Goal: Book appointment/travel/reservation

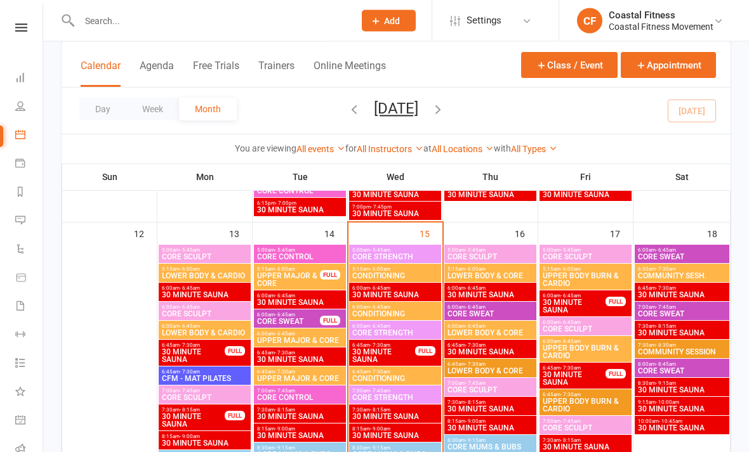
scroll to position [1099, 0]
click at [414, 256] on span "CORE STRENGTH" at bounding box center [394, 257] width 87 height 8
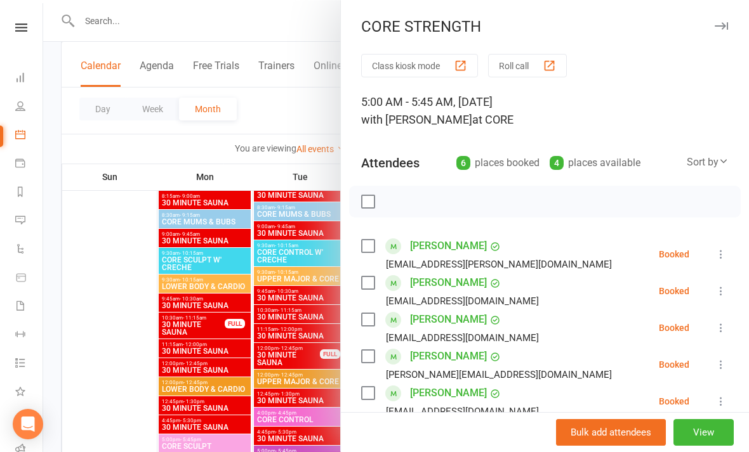
scroll to position [0, 0]
click at [720, 22] on button "button" at bounding box center [720, 25] width 15 height 15
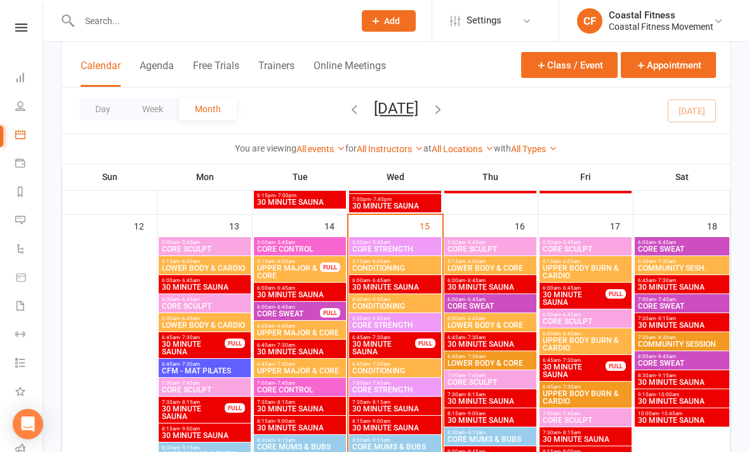
scroll to position [1110, 0]
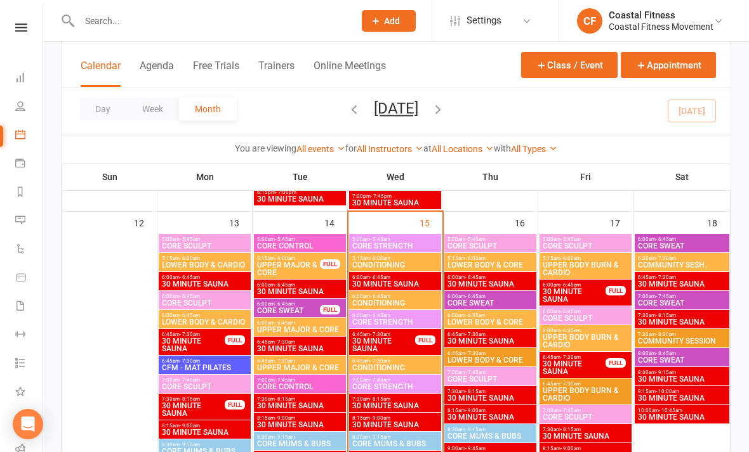
click at [414, 243] on span "CORE STRENGTH" at bounding box center [394, 246] width 87 height 8
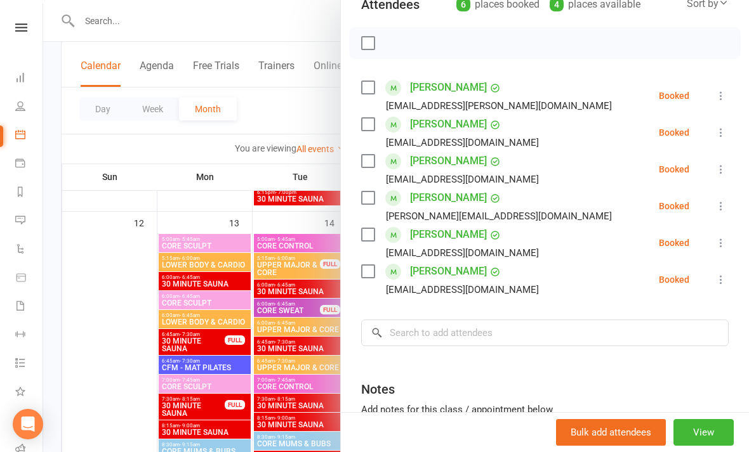
scroll to position [158, 0]
click at [103, 263] on div at bounding box center [395, 226] width 705 height 452
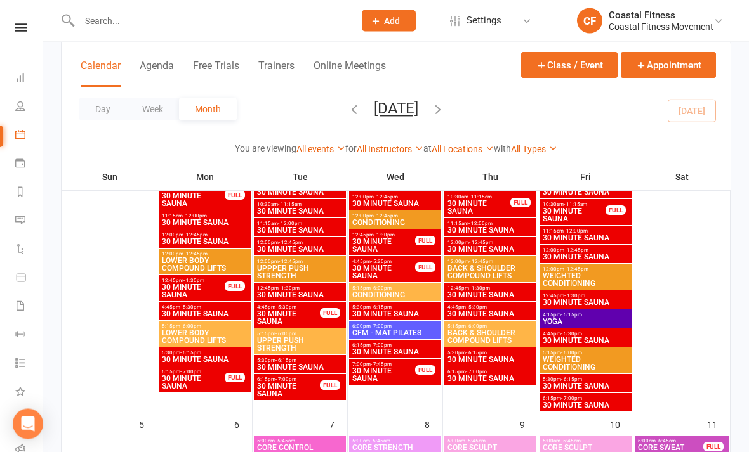
scroll to position [314, 0]
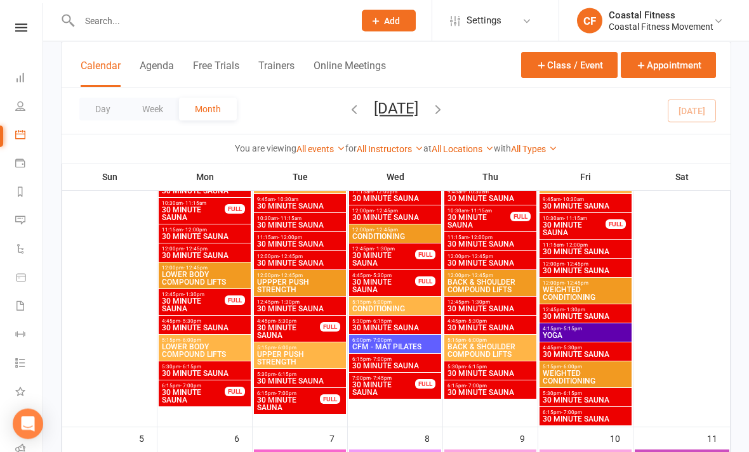
click at [178, 26] on input "text" at bounding box center [210, 21] width 270 height 18
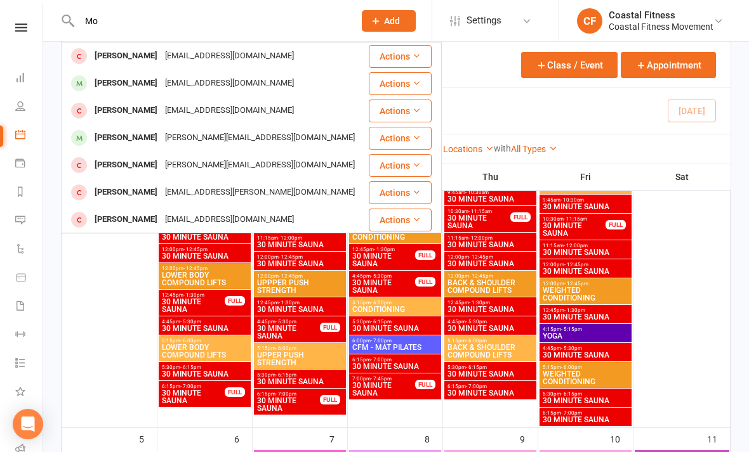
type input "M"
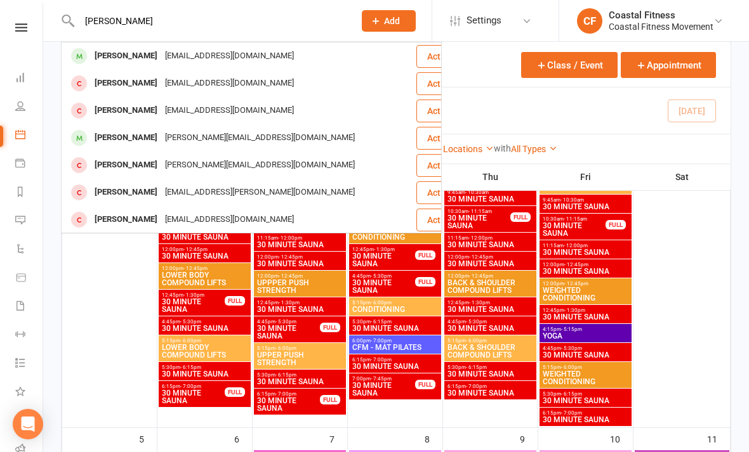
type input "[PERSON_NAME]"
click at [269, 60] on div "[PERSON_NAME] [EMAIL_ADDRESS][DOMAIN_NAME]" at bounding box center [238, 56] width 353 height 26
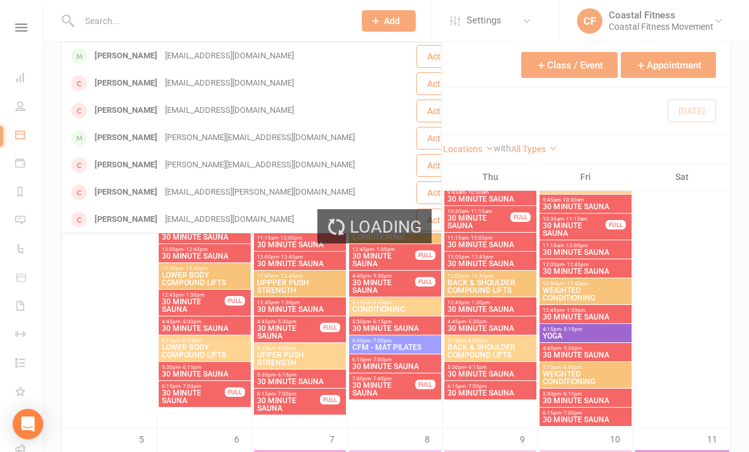
scroll to position [315, 0]
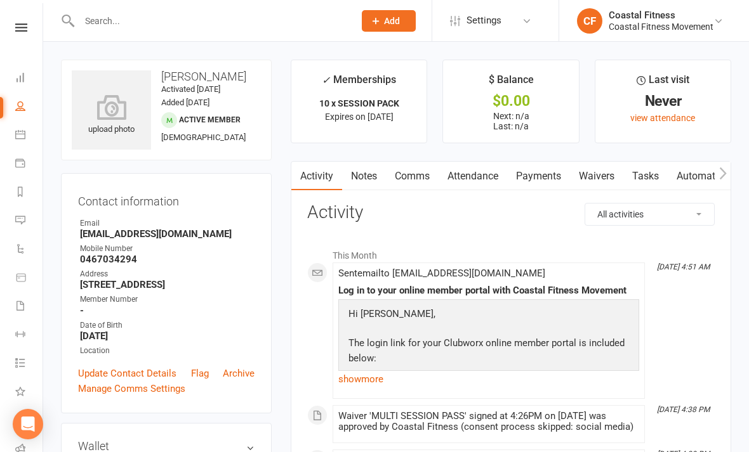
click at [22, 135] on icon at bounding box center [20, 134] width 10 height 10
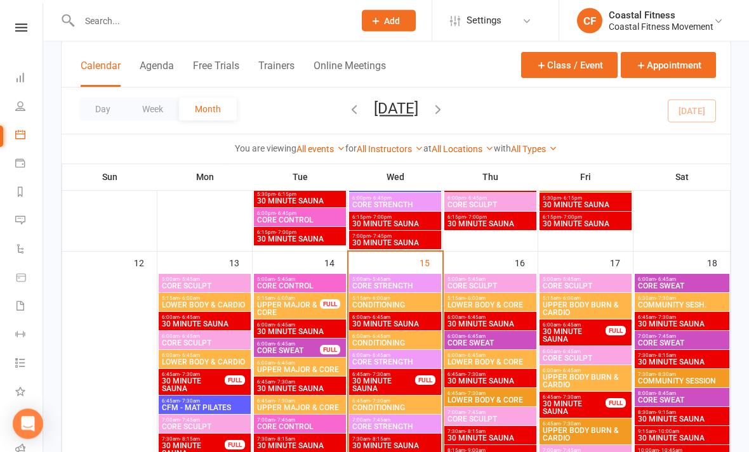
click at [431, 277] on span "5:00am - 5:45am" at bounding box center [394, 280] width 87 height 6
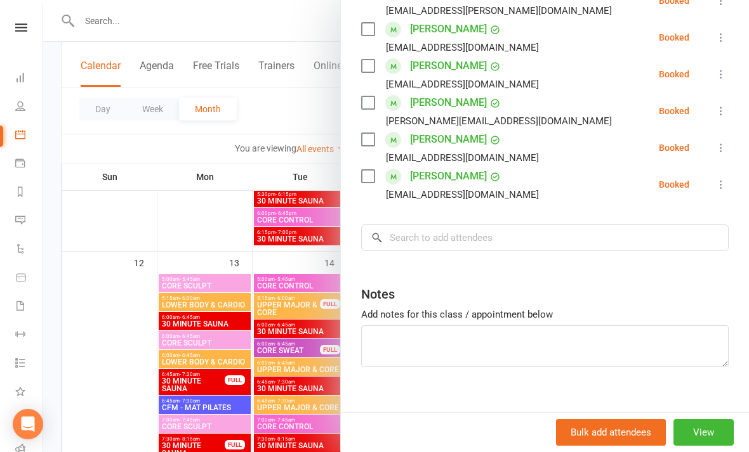
scroll to position [254, 0]
click at [564, 239] on input "search" at bounding box center [544, 237] width 367 height 27
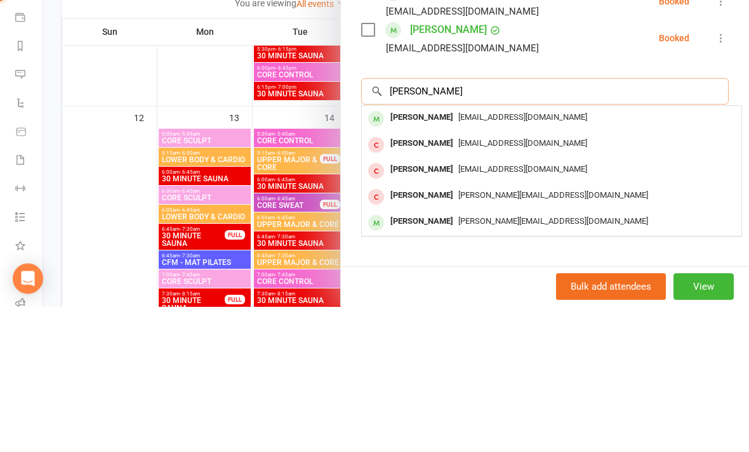
type input "[PERSON_NAME]"
click at [505, 258] on span "[EMAIL_ADDRESS][DOMAIN_NAME]" at bounding box center [522, 263] width 129 height 10
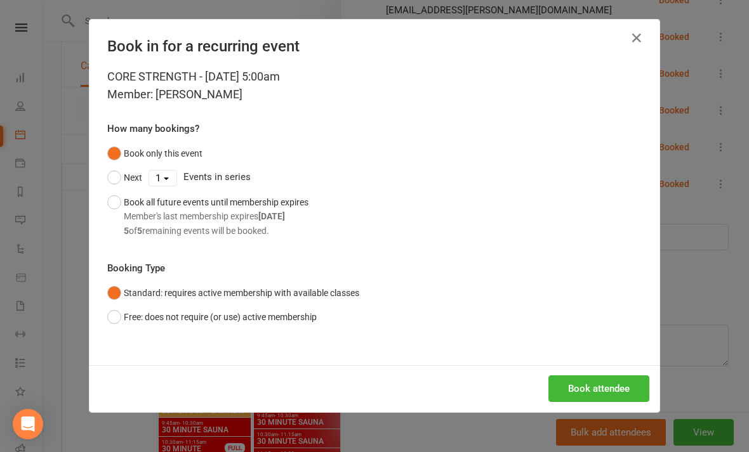
click at [620, 384] on button "Book attendee" at bounding box center [598, 389] width 101 height 27
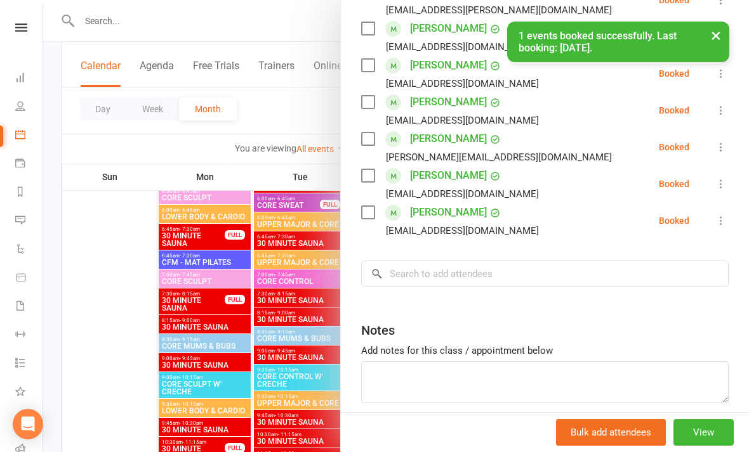
click at [709, 37] on button "×" at bounding box center [715, 35] width 23 height 27
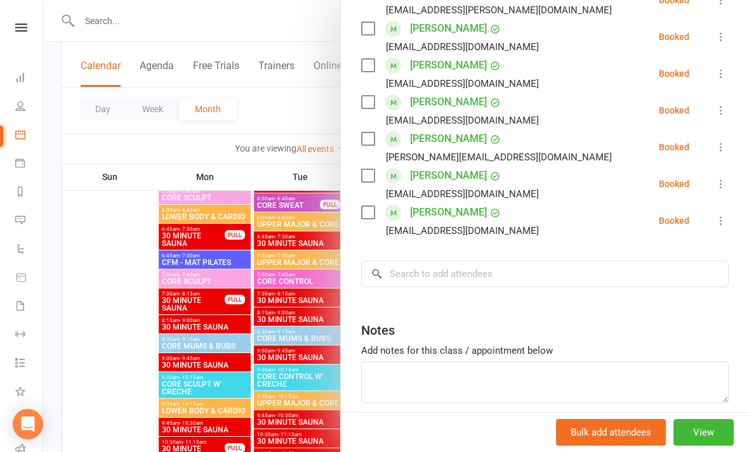
click at [114, 303] on div at bounding box center [395, 226] width 705 height 452
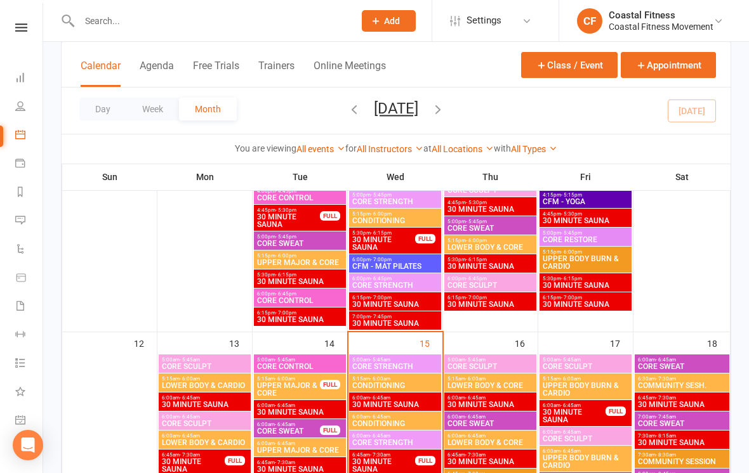
scroll to position [1007, 0]
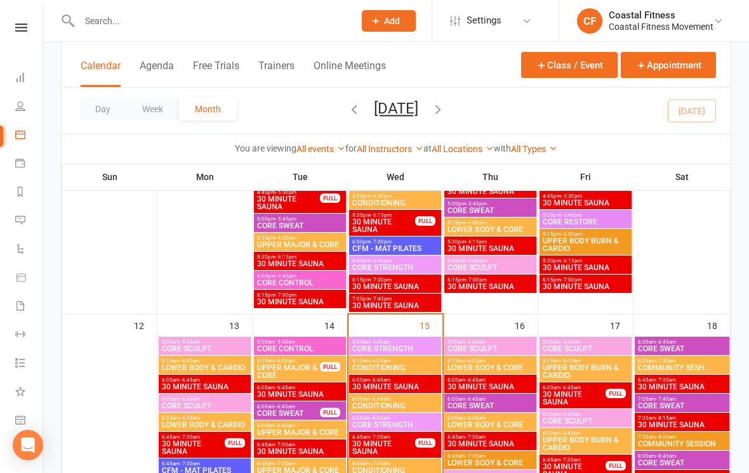
click at [396, 345] on span "CORE STRENGTH" at bounding box center [394, 349] width 87 height 8
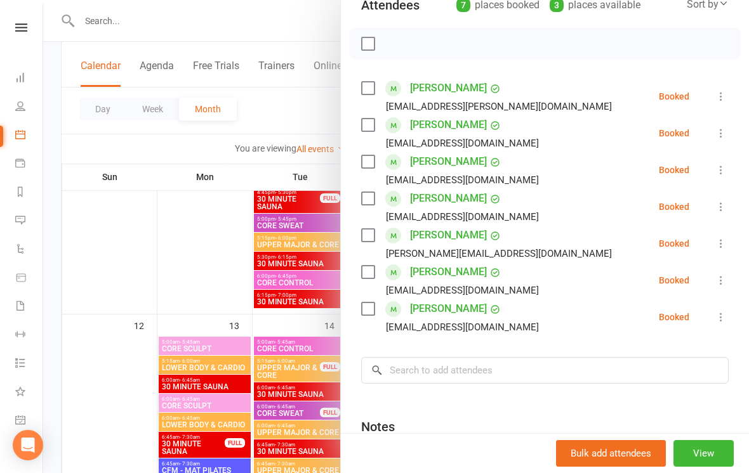
scroll to position [159, 0]
click at [374, 304] on label at bounding box center [367, 308] width 13 height 13
click at [371, 167] on label at bounding box center [367, 161] width 13 height 13
click at [366, 93] on label at bounding box center [367, 87] width 13 height 13
click at [371, 266] on label at bounding box center [367, 271] width 13 height 13
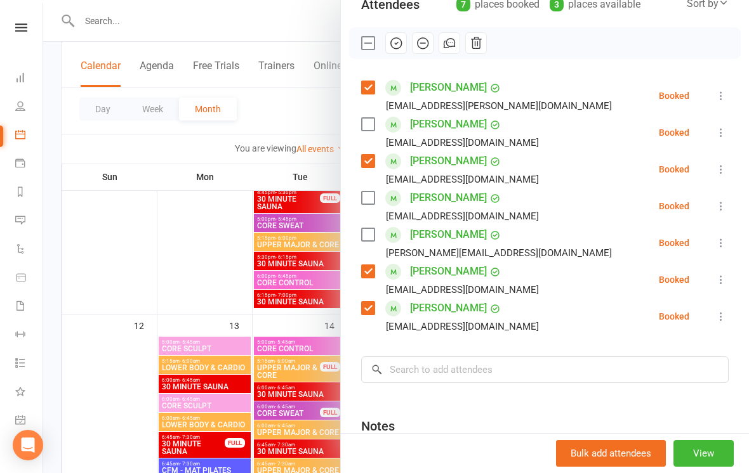
click at [374, 228] on label at bounding box center [367, 234] width 13 height 13
click at [374, 200] on label at bounding box center [367, 198] width 13 height 13
click at [374, 119] on label at bounding box center [367, 124] width 13 height 13
click at [400, 45] on icon "button" at bounding box center [396, 43] width 14 height 14
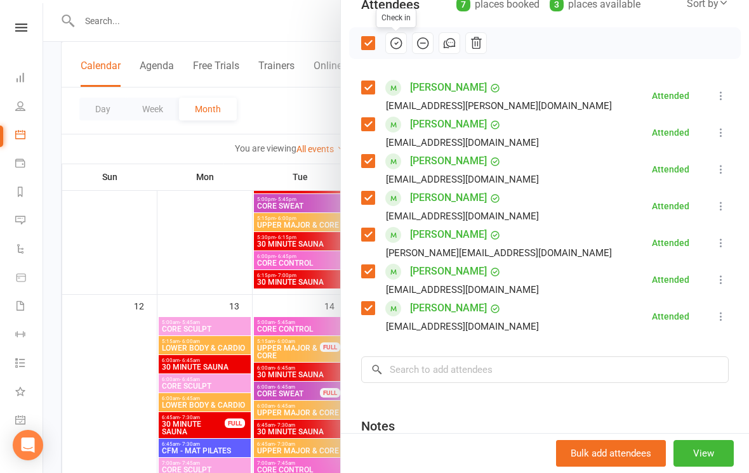
click at [644, 58] on div "Check in" at bounding box center [544, 43] width 391 height 32
click at [150, 260] on div at bounding box center [395, 236] width 705 height 473
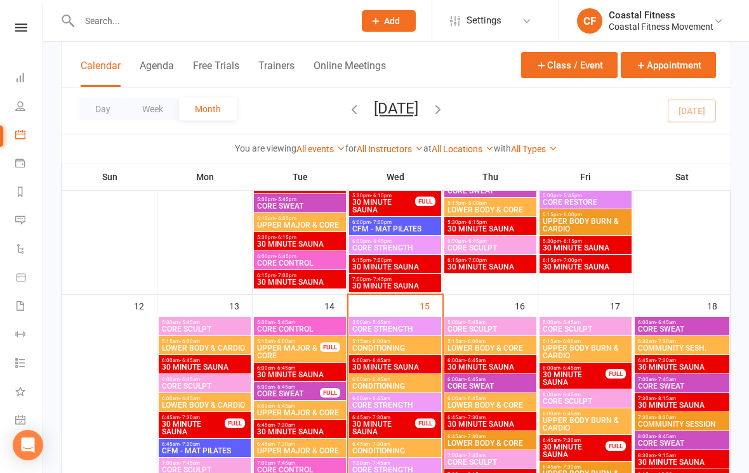
click at [417, 331] on span "CORE STRENGTH" at bounding box center [394, 329] width 87 height 8
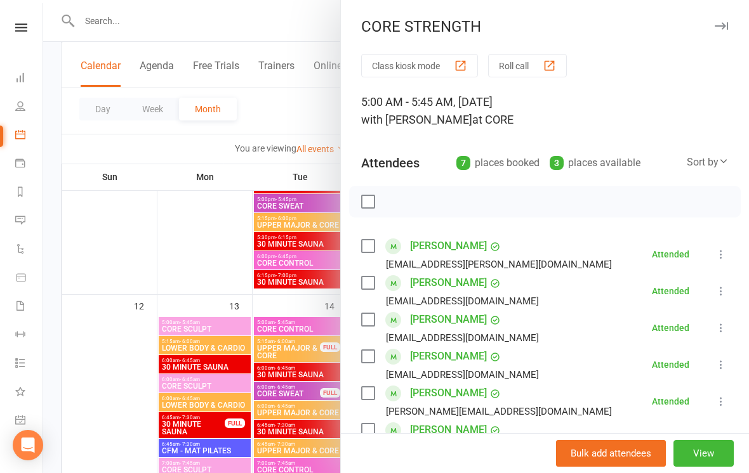
scroll to position [-1, 0]
click at [725, 20] on button "button" at bounding box center [720, 25] width 15 height 15
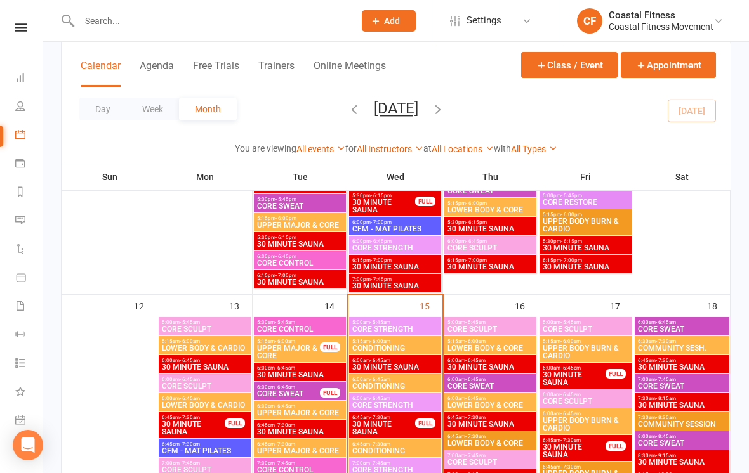
click at [407, 320] on span "5:00am - 5:45am" at bounding box center [394, 323] width 87 height 6
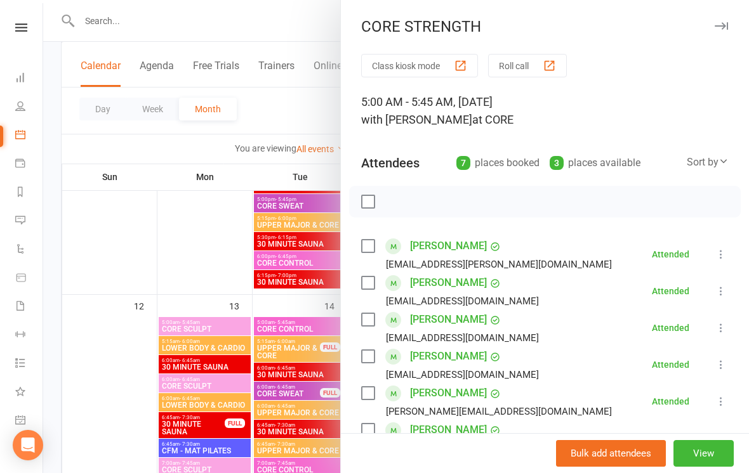
click at [721, 28] on icon "button" at bounding box center [720, 26] width 13 height 8
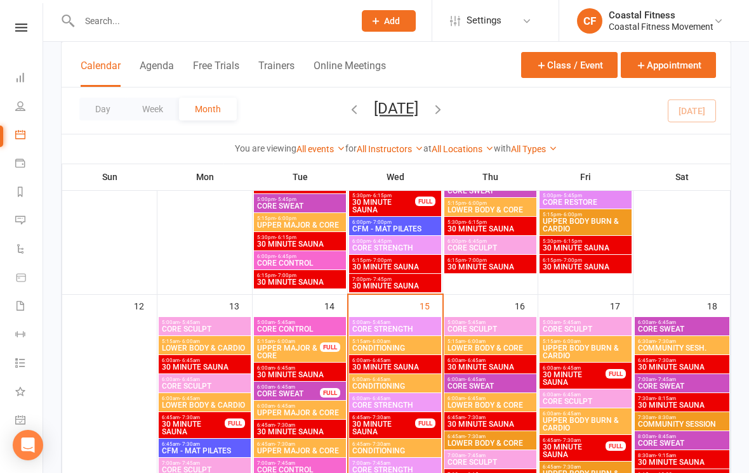
click at [428, 330] on span "CORE STRENGTH" at bounding box center [394, 329] width 87 height 8
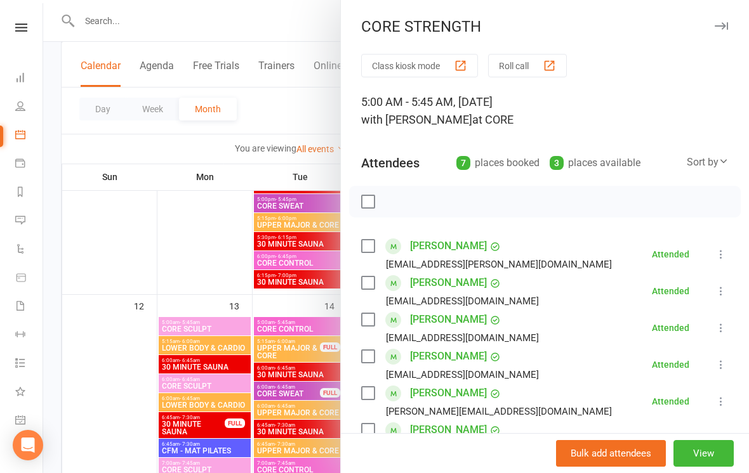
click at [727, 22] on button "button" at bounding box center [720, 25] width 15 height 15
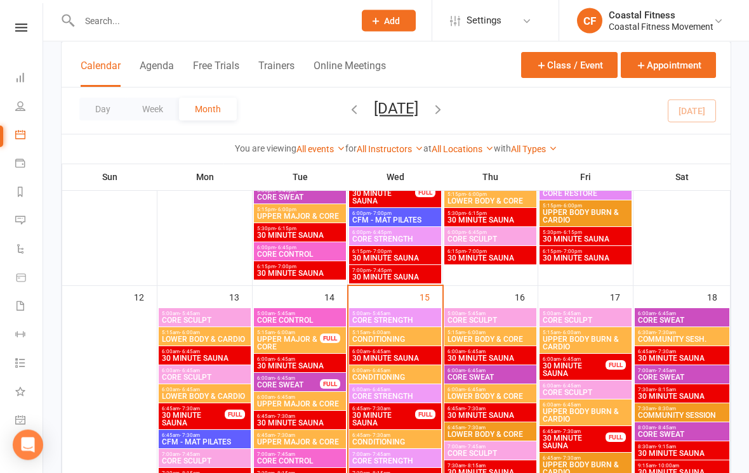
click at [413, 388] on span "6:00am - 6:45am" at bounding box center [394, 391] width 87 height 6
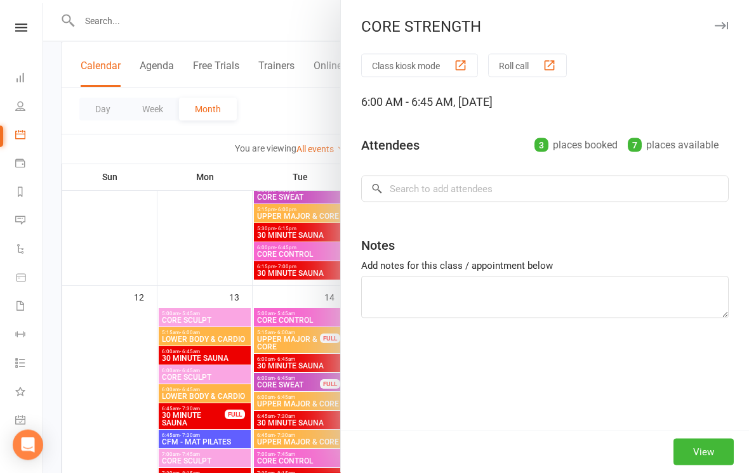
scroll to position [1036, 0]
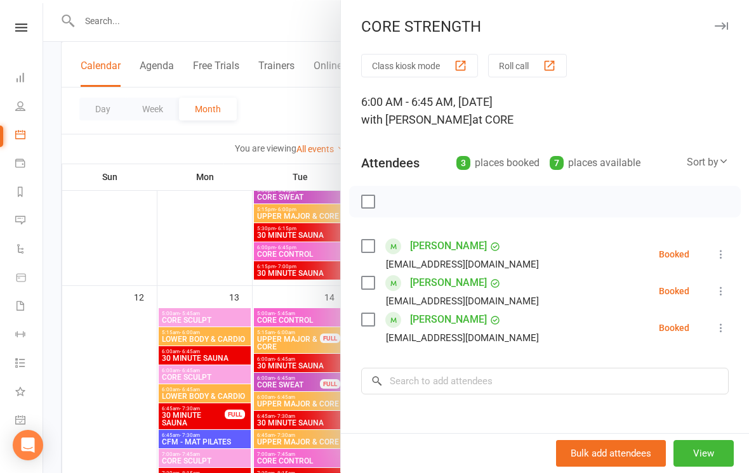
click at [725, 27] on icon "button" at bounding box center [720, 26] width 13 height 8
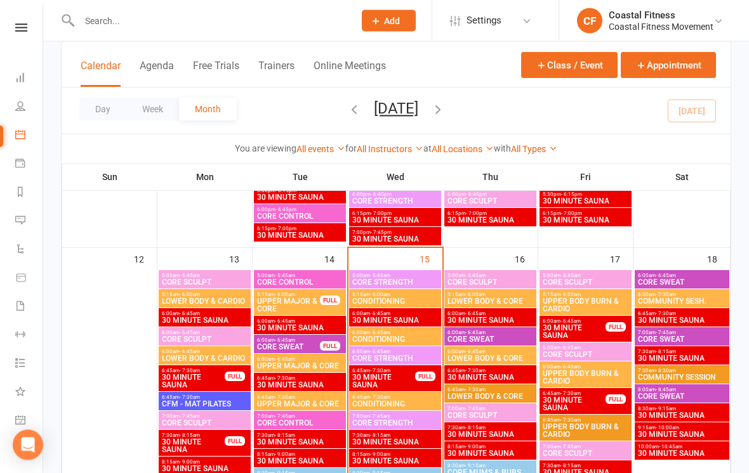
click at [416, 416] on span "7:00am - 7:45am" at bounding box center [394, 417] width 87 height 6
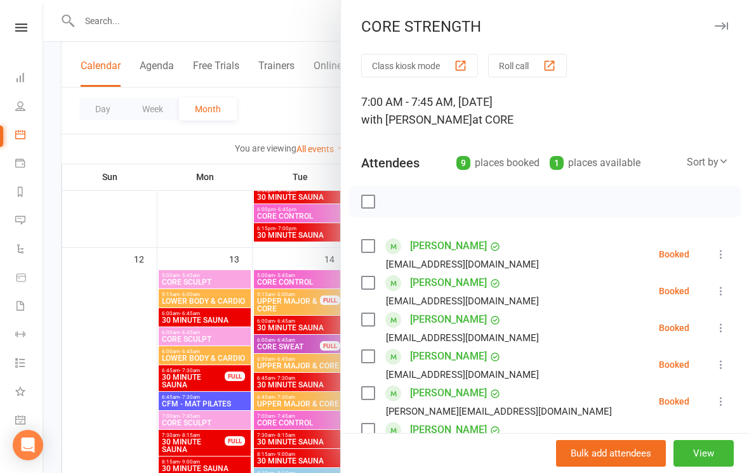
scroll to position [0, 0]
click at [717, 30] on button "button" at bounding box center [720, 25] width 15 height 15
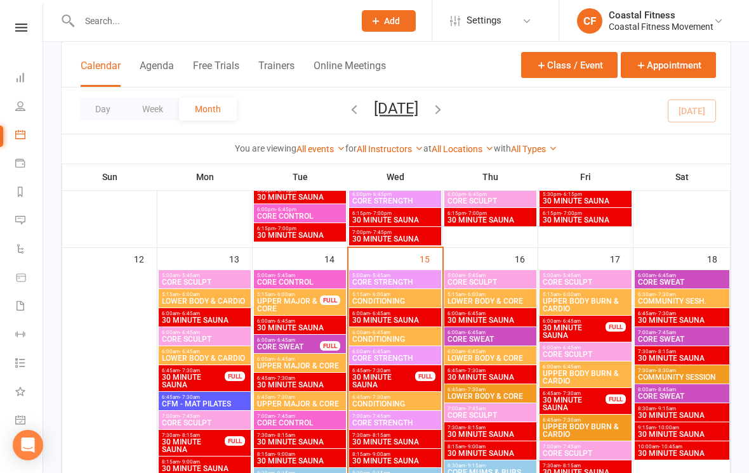
click at [397, 272] on div "5:00am - 5:45am CORE STRENGTH" at bounding box center [395, 279] width 92 height 18
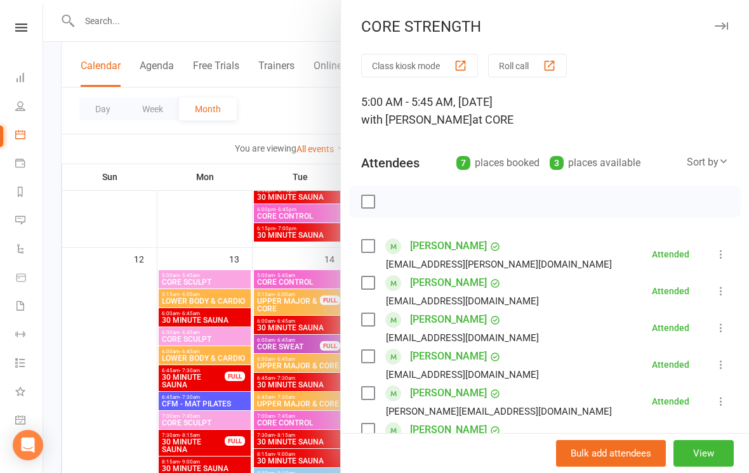
click at [113, 380] on div at bounding box center [395, 236] width 705 height 473
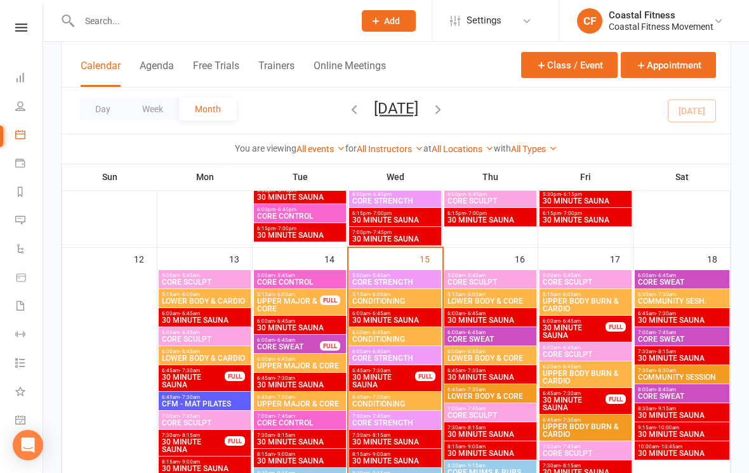
click at [400, 281] on span "CORE STRENGTH" at bounding box center [394, 282] width 87 height 8
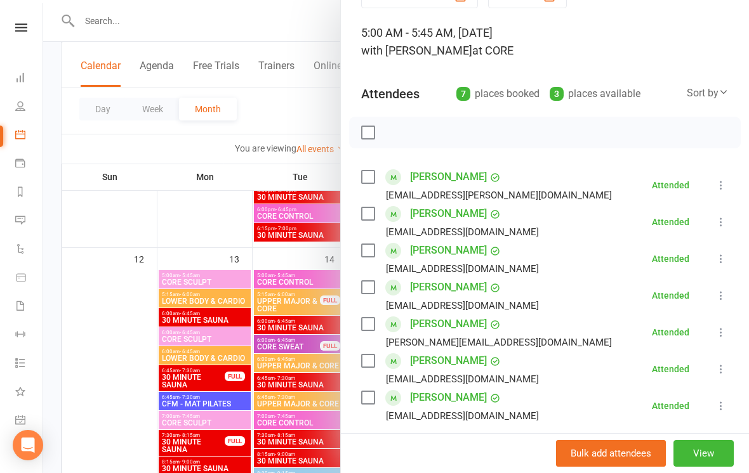
scroll to position [71, 0]
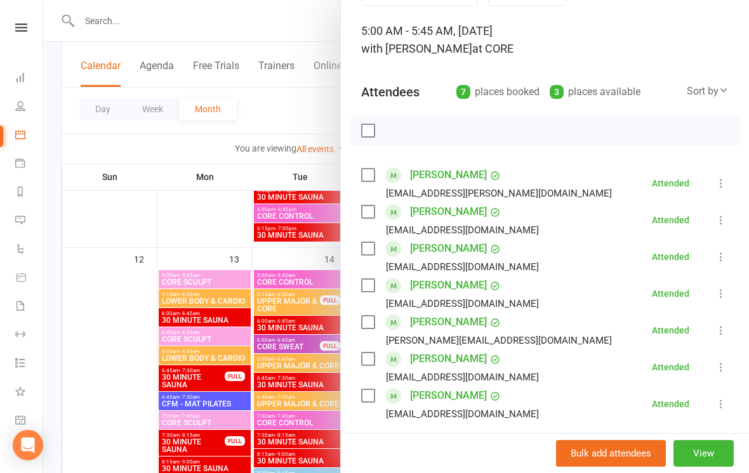
click at [126, 193] on div at bounding box center [395, 236] width 705 height 473
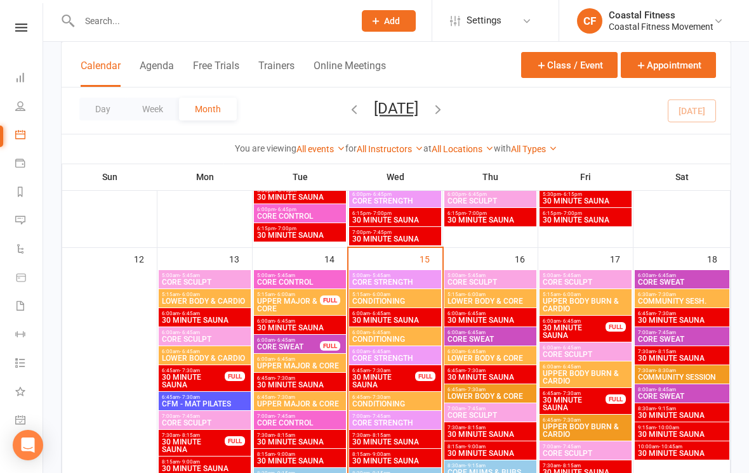
click at [388, 273] on span "- 5:45am" at bounding box center [380, 276] width 20 height 6
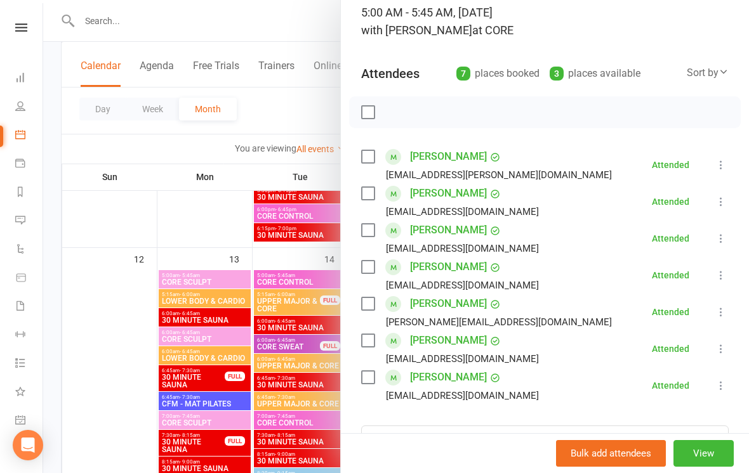
scroll to position [90, 0]
click at [122, 282] on div at bounding box center [395, 236] width 705 height 473
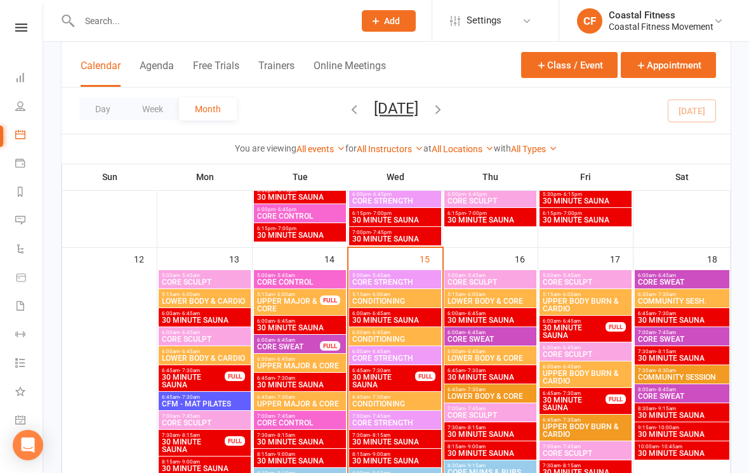
click at [412, 276] on span "5:00am - 5:45am" at bounding box center [394, 276] width 87 height 6
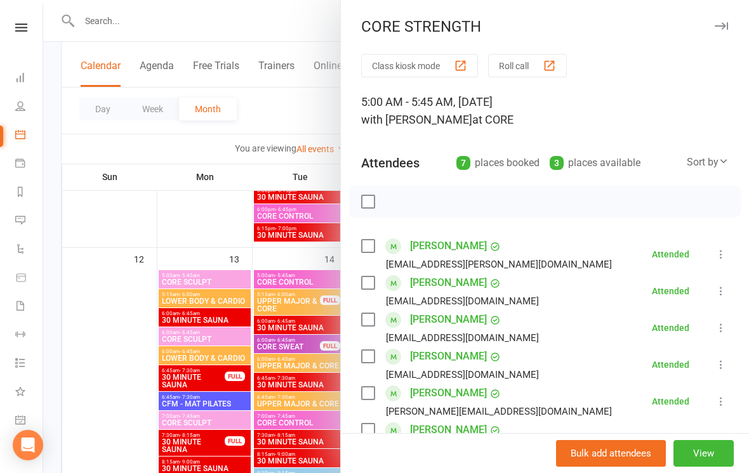
scroll to position [0, 0]
click at [723, 18] on button "button" at bounding box center [720, 25] width 15 height 15
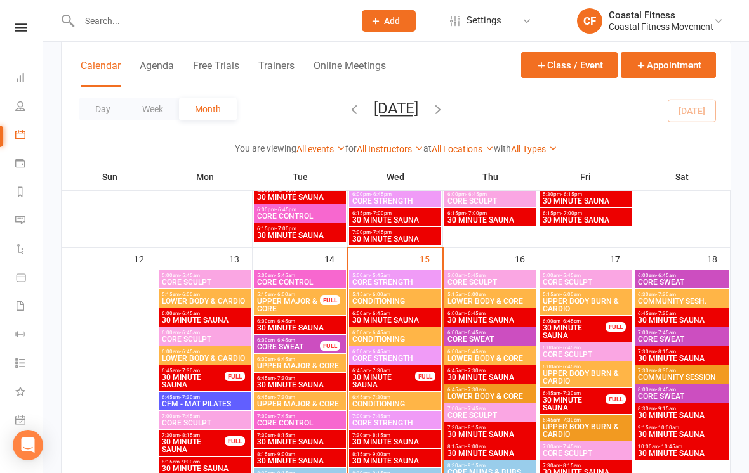
click at [410, 360] on span "CORE STRENGTH" at bounding box center [394, 359] width 87 height 8
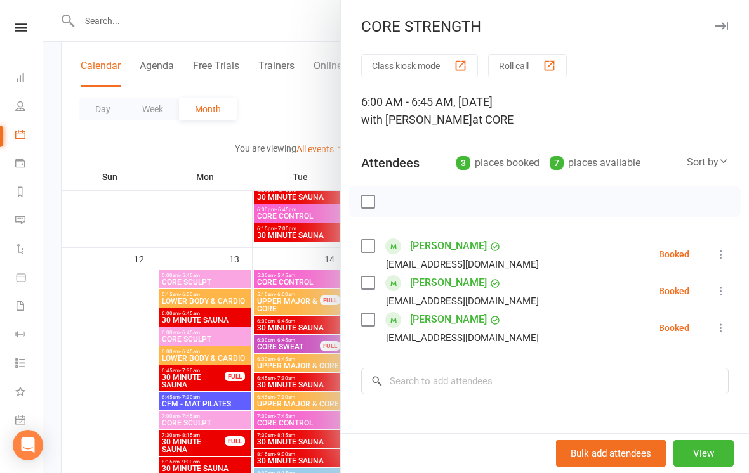
click at [719, 26] on icon "button" at bounding box center [720, 26] width 13 height 8
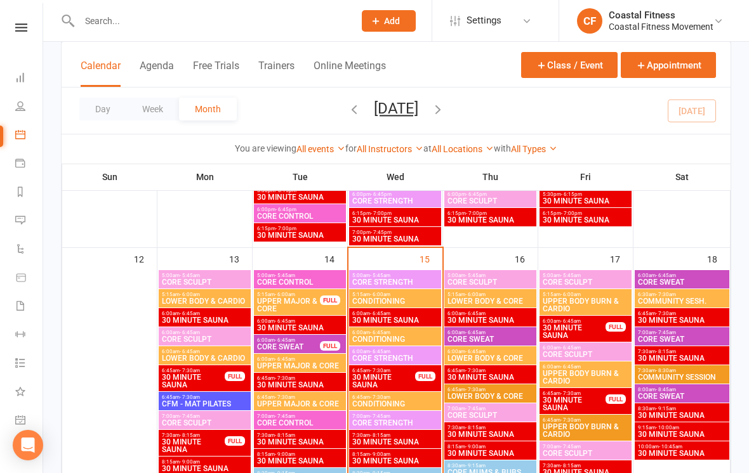
click at [396, 273] on span "5:00am - 5:45am" at bounding box center [394, 276] width 87 height 6
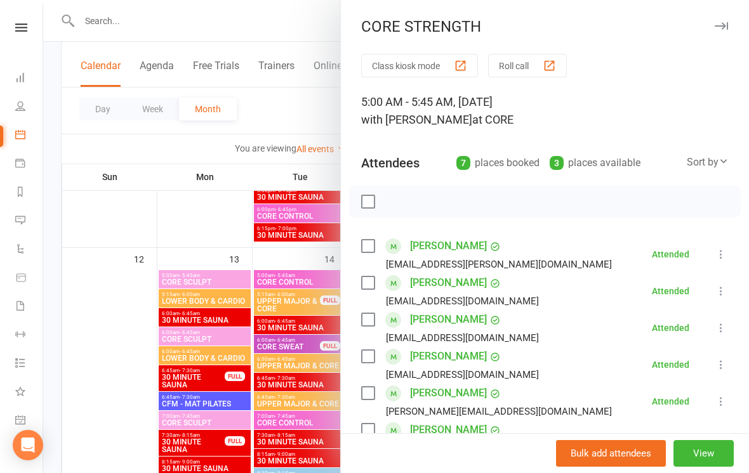
click at [723, 25] on icon "button" at bounding box center [720, 26] width 13 height 8
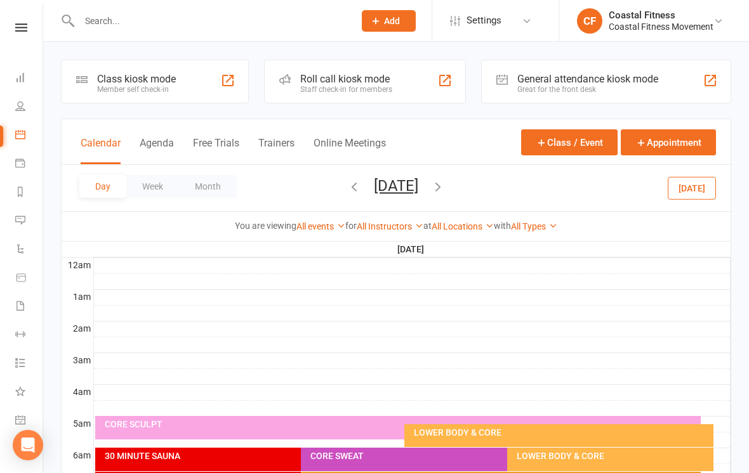
click at [216, 191] on button "Month" at bounding box center [208, 186] width 58 height 23
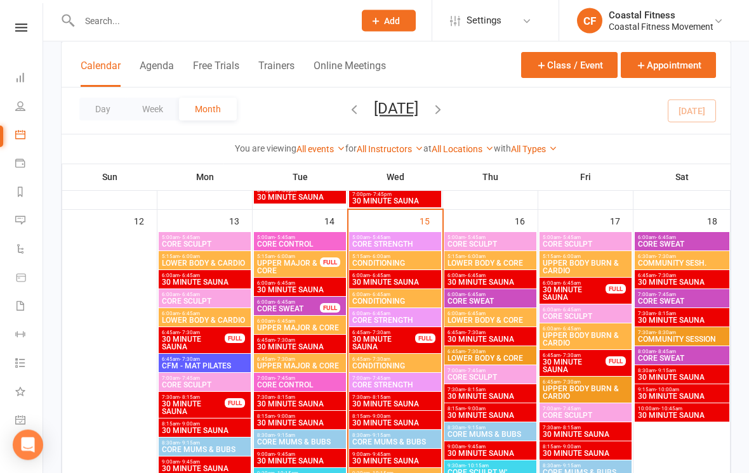
click at [425, 235] on span "5:00am - 5:45am" at bounding box center [394, 238] width 87 height 6
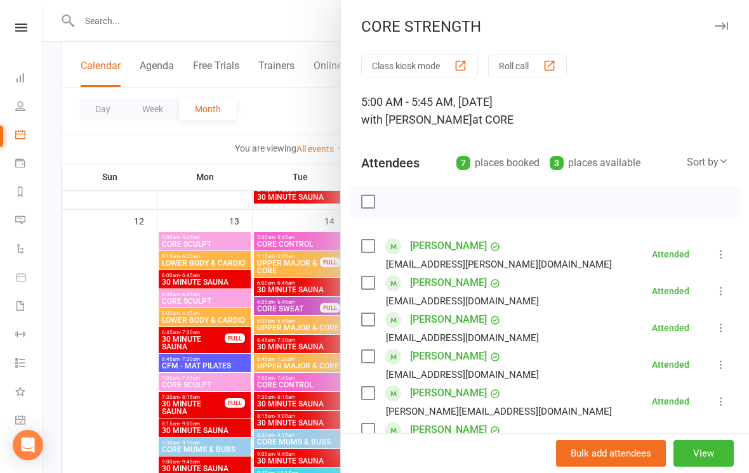
click at [726, 20] on button "button" at bounding box center [720, 25] width 15 height 15
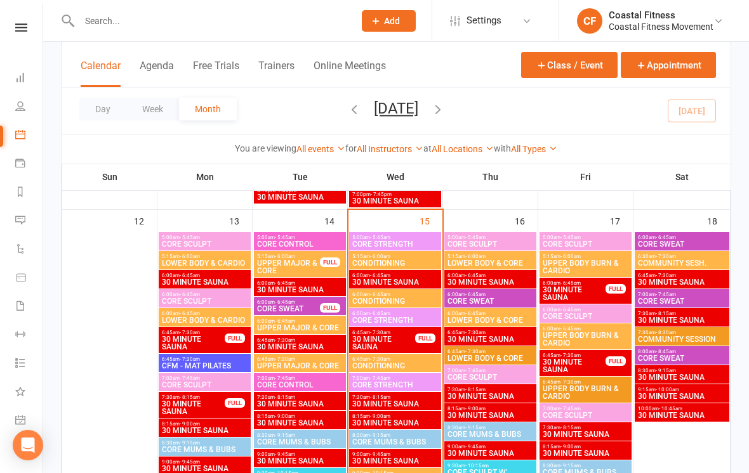
click at [414, 245] on span "CORE STRENGTH" at bounding box center [394, 244] width 87 height 8
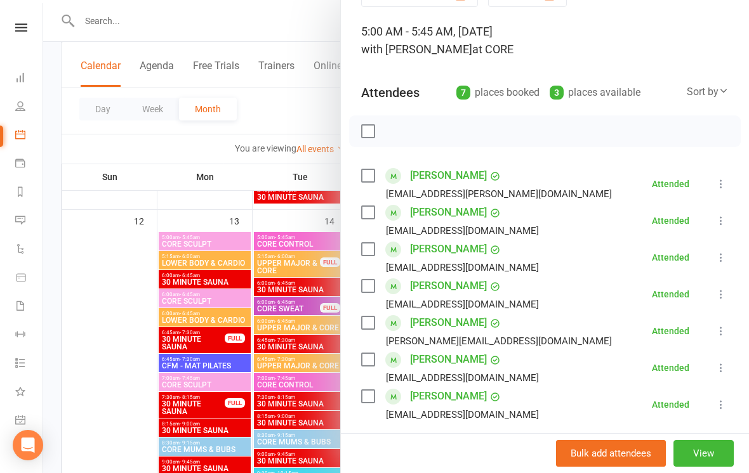
scroll to position [72, 0]
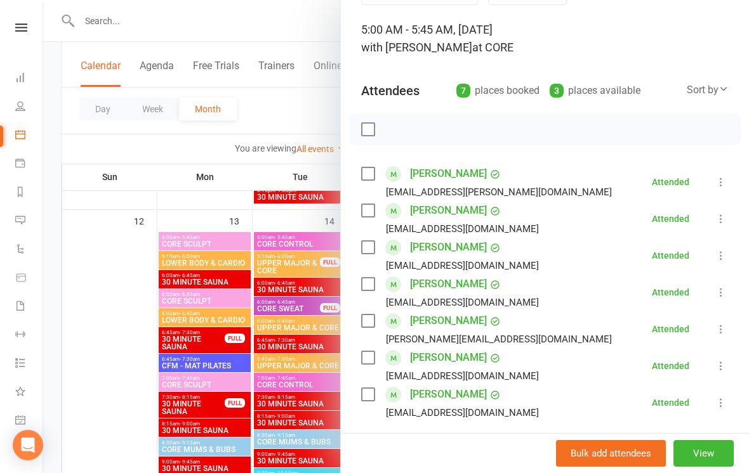
click at [266, 343] on div at bounding box center [395, 236] width 705 height 473
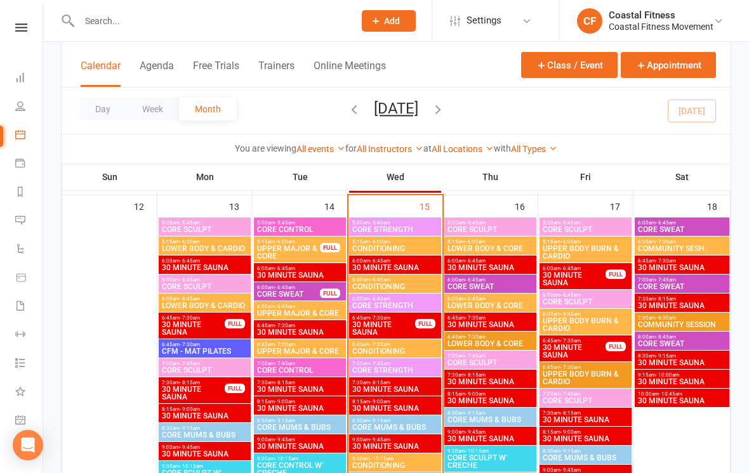
scroll to position [1126, 0]
click at [406, 303] on span "CORE STRENGTH" at bounding box center [394, 307] width 87 height 8
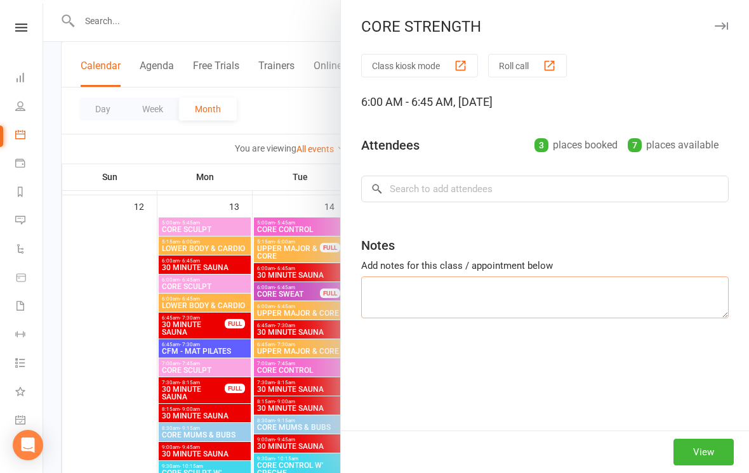
click at [406, 303] on textarea at bounding box center [544, 298] width 367 height 42
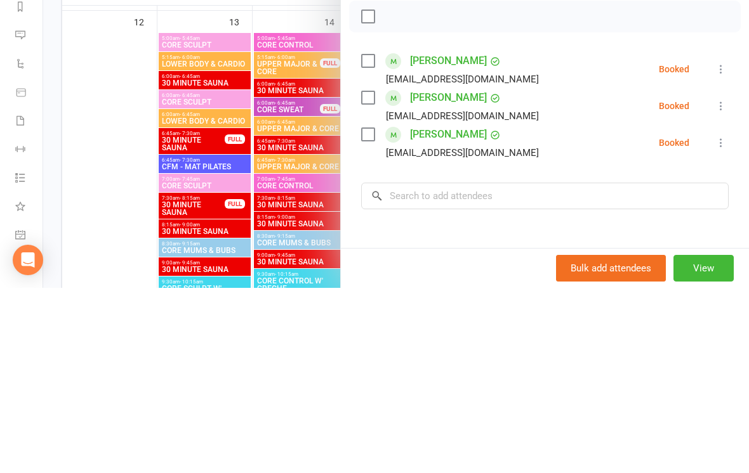
click at [96, 150] on div at bounding box center [395, 236] width 705 height 473
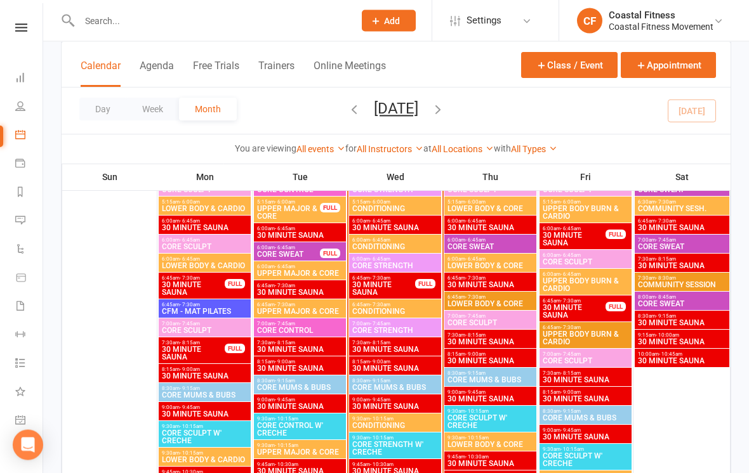
scroll to position [1165, 0]
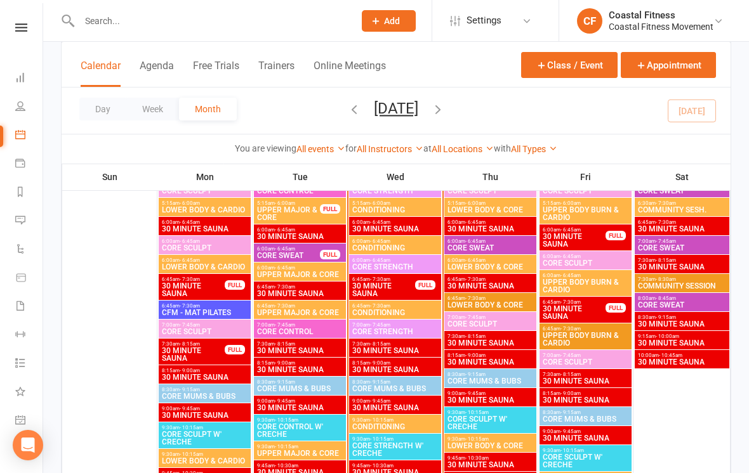
click at [422, 329] on span "CORE STRENGTH" at bounding box center [394, 332] width 87 height 8
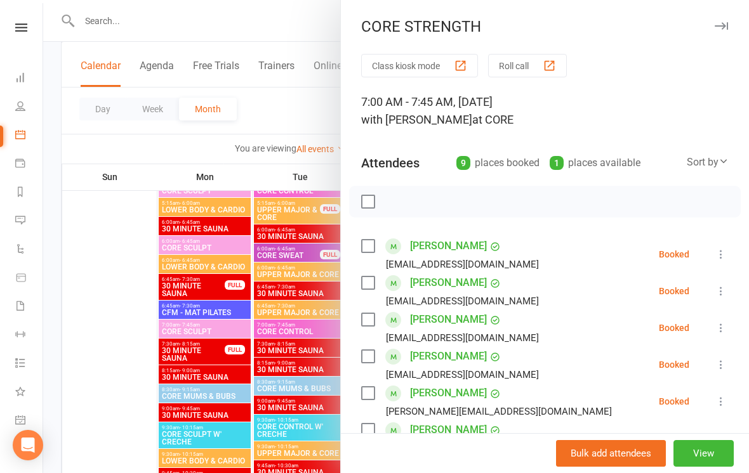
scroll to position [-1, 0]
click at [716, 30] on button "button" at bounding box center [720, 25] width 15 height 15
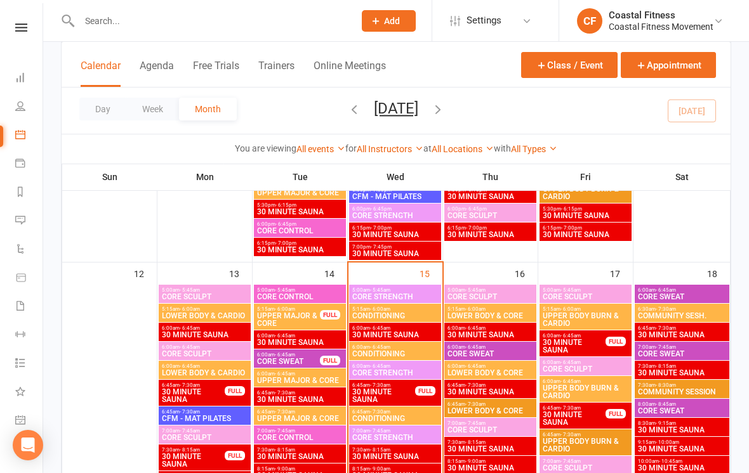
scroll to position [1059, 0]
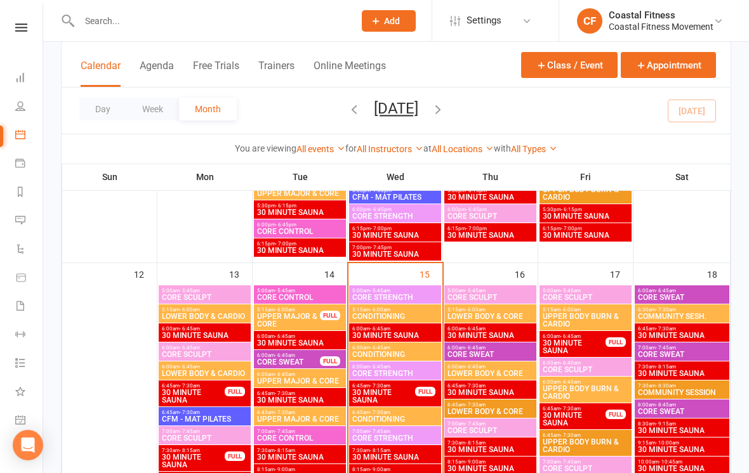
click at [423, 285] on div "5:00am - 5:45am CORE STRENGTH" at bounding box center [395, 294] width 92 height 18
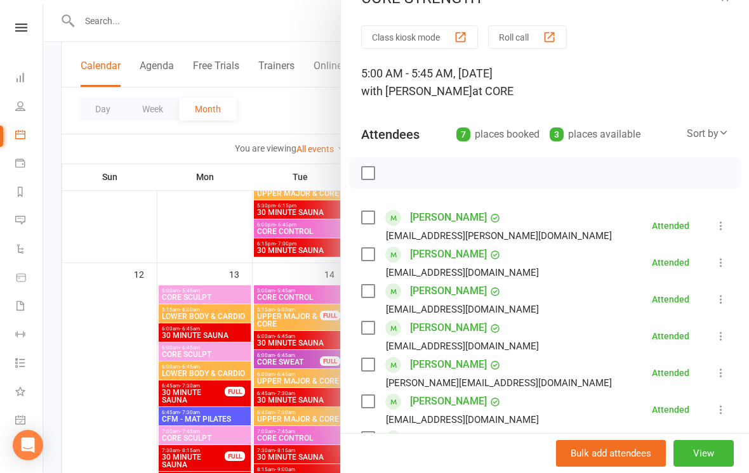
scroll to position [56, 0]
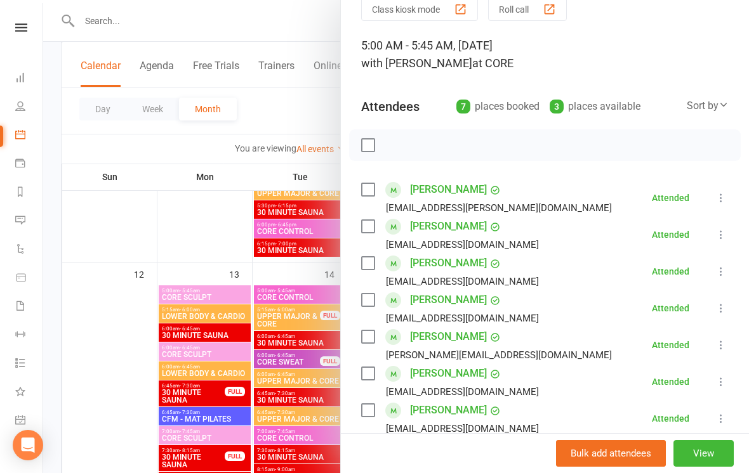
click at [121, 258] on div at bounding box center [395, 236] width 705 height 473
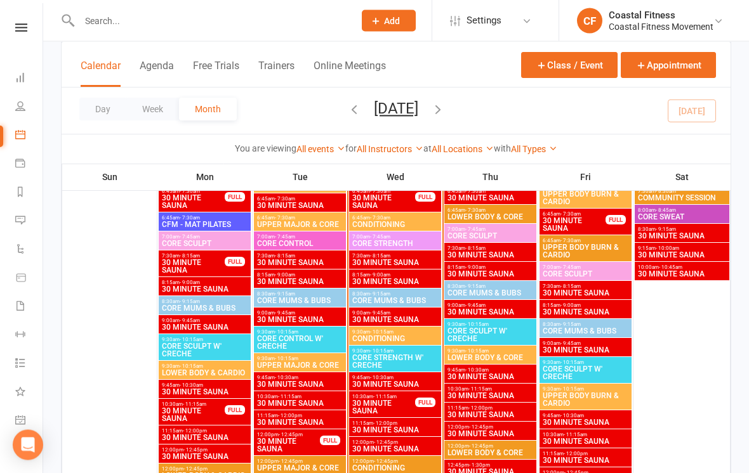
scroll to position [1253, 0]
